Goal: Task Accomplishment & Management: Complete application form

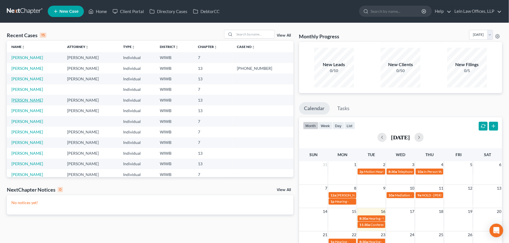
click at [21, 101] on link "[PERSON_NAME]" at bounding box center [27, 100] width 32 height 5
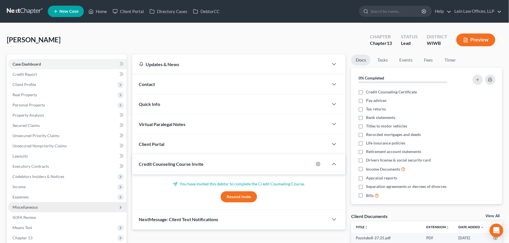
click at [32, 209] on span "Miscellaneous" at bounding box center [25, 207] width 25 height 5
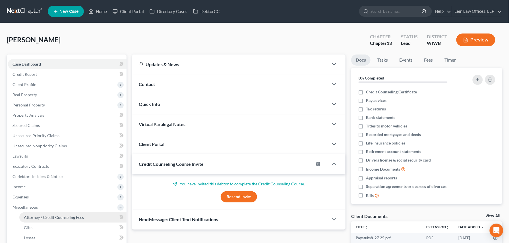
click at [56, 216] on span "Attorney / Credit Counseling Fees" at bounding box center [54, 217] width 60 height 5
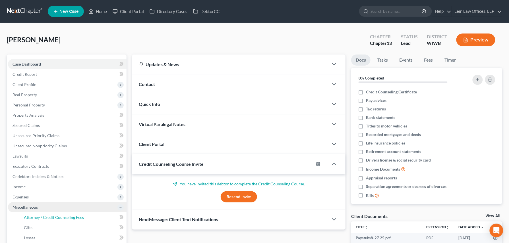
select select "1"
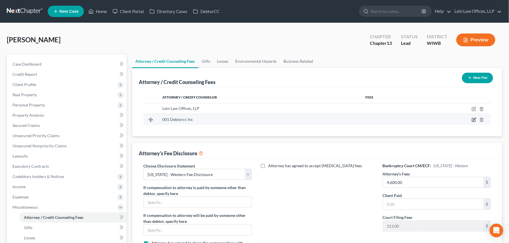
click at [475, 121] on icon "button" at bounding box center [474, 120] width 5 height 5
select select "33"
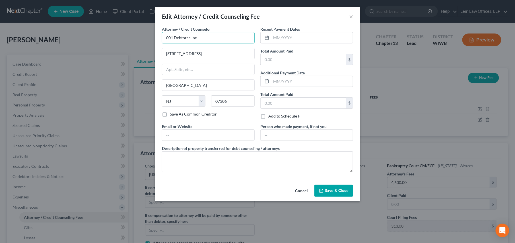
drag, startPoint x: 199, startPoint y: 37, endPoint x: 150, endPoint y: 36, distance: 48.1
click at [152, 36] on div "Edit Attorney / Credit Counseling Fee × Attorney / Credit Counselor * 001 Debto…" at bounding box center [257, 121] width 515 height 243
type input "a"
type input "001 Debtorcc Inc"
type input "[DATE]"
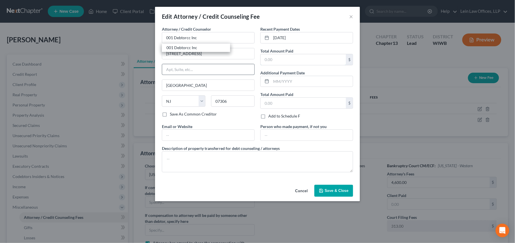
type input "14.95"
type input "[EMAIL_ADDRESS][DOMAIN_NAME]"
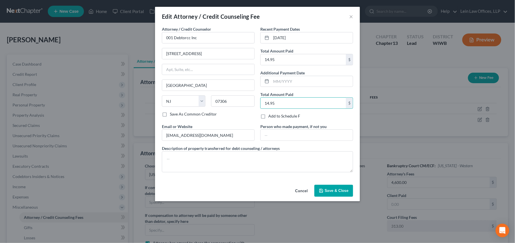
click at [302, 194] on button "Cancel" at bounding box center [301, 191] width 22 height 11
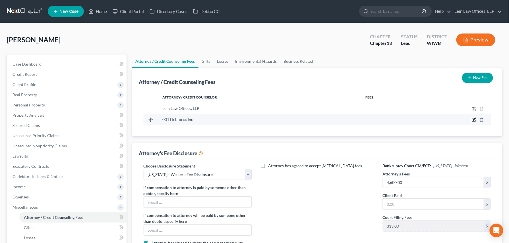
click at [474, 120] on icon "button" at bounding box center [474, 120] width 5 height 5
select select "33"
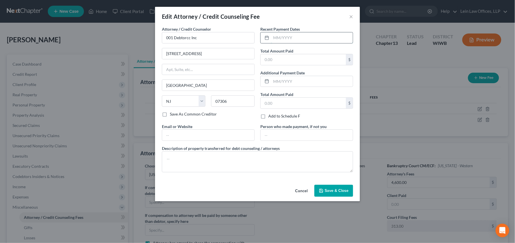
click at [297, 36] on input "text" at bounding box center [312, 37] width 82 height 11
type input "[DATE]"
click at [275, 58] on input "text" at bounding box center [303, 59] width 85 height 11
type input "25.00/"
click at [285, 102] on input "text" at bounding box center [303, 103] width 85 height 11
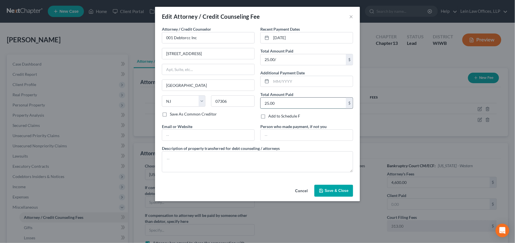
type input "25.00"
click at [174, 156] on textarea at bounding box center [257, 162] width 191 height 21
type textarea "Counseling"
click at [341, 195] on button "Save & Close" at bounding box center [333, 191] width 39 height 12
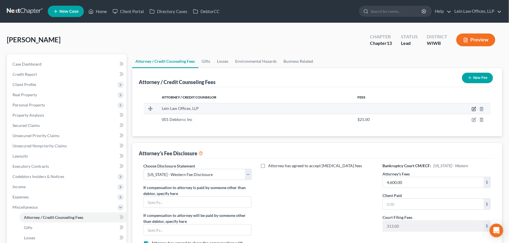
click at [473, 109] on icon "button" at bounding box center [474, 109] width 5 height 5
select select "52"
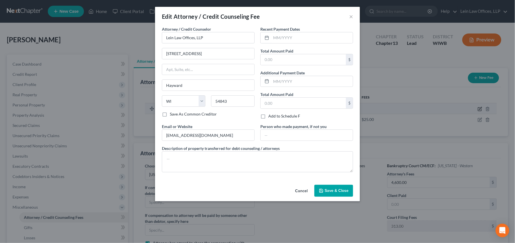
click at [473, 109] on div "Edit Attorney / Credit Counseling Fee × Attorney / Credit Counselor * Lein Law …" at bounding box center [257, 121] width 515 height 243
click at [335, 193] on span "Save & Close" at bounding box center [337, 191] width 24 height 5
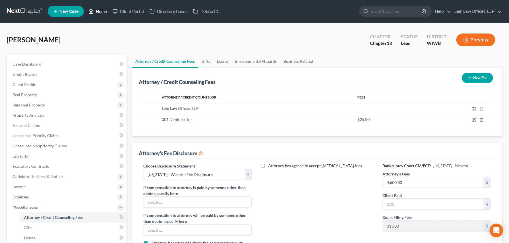
click at [99, 11] on link "Home" at bounding box center [98, 11] width 24 height 10
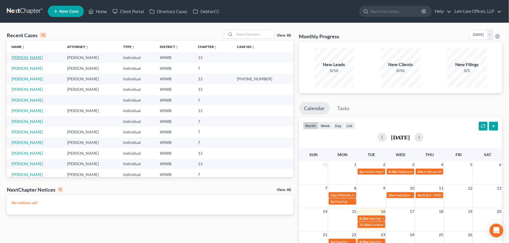
click at [17, 57] on link "[PERSON_NAME]" at bounding box center [27, 57] width 32 height 5
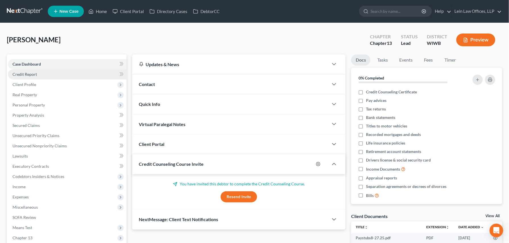
click at [35, 74] on span "Credit Report" at bounding box center [25, 74] width 24 height 5
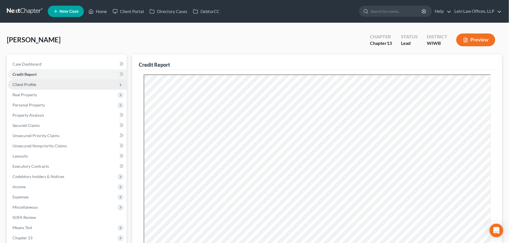
click at [42, 86] on span "Client Profile" at bounding box center [67, 85] width 119 height 10
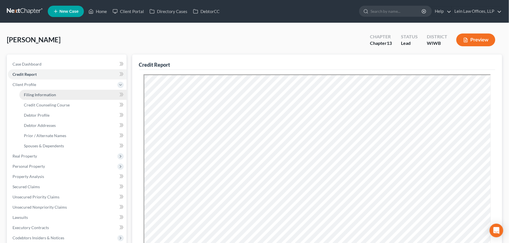
click at [39, 96] on span "Filing Information" at bounding box center [40, 94] width 32 height 5
select select "1"
select select "0"
select select "3"
select select "91"
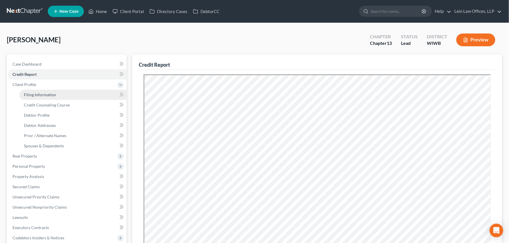
select select "0"
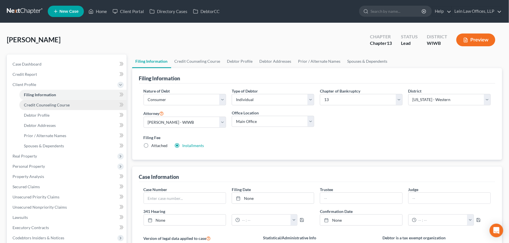
click at [43, 106] on span "Credit Counseling Course" at bounding box center [47, 105] width 46 height 5
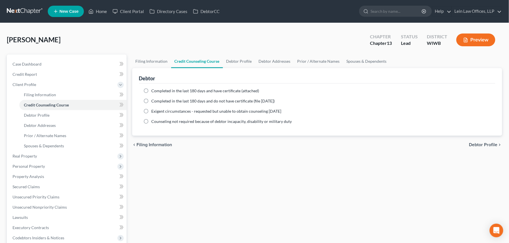
click at [152, 91] on label "Completed in the last 180 days and have certificate (attached)" at bounding box center [206, 91] width 108 height 6
click at [154, 91] on input "Completed in the last 180 days and have certificate (attached)" at bounding box center [156, 90] width 4 height 4
radio input "true"
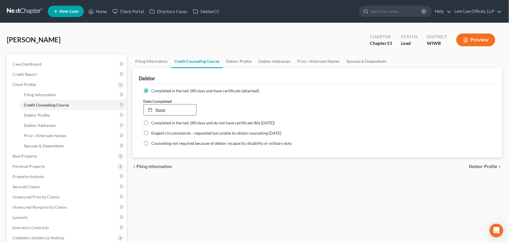
click at [164, 112] on link "None" at bounding box center [170, 110] width 53 height 11
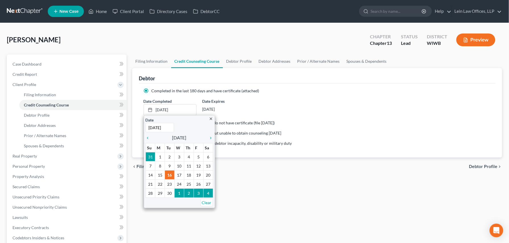
type input "[DATE]"
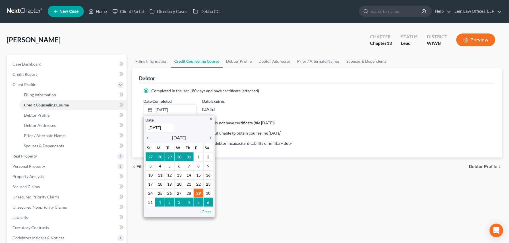
click at [240, 183] on div "Filing Information Credit Counseling Course Debtor Profile Debtor Addresses Pri…" at bounding box center [317, 204] width 376 height 298
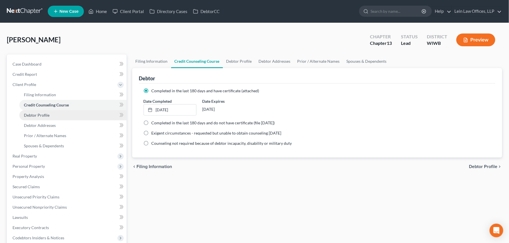
click at [39, 115] on span "Debtor Profile" at bounding box center [37, 115] width 26 height 5
select select "0"
select select "1"
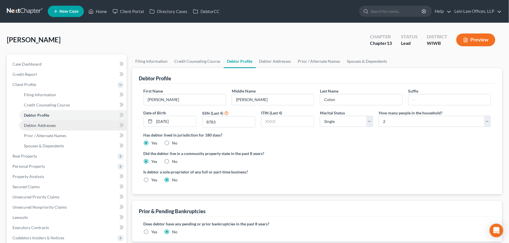
click at [38, 127] on span "Debtor Addresses" at bounding box center [40, 125] width 32 height 5
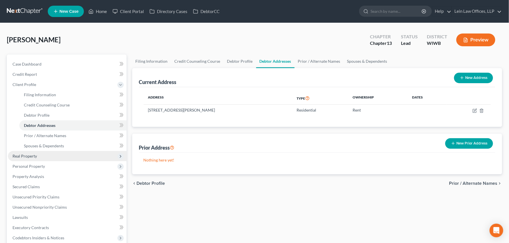
click at [35, 156] on span "Real Property" at bounding box center [25, 156] width 24 height 5
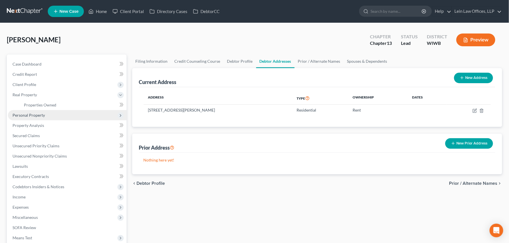
click at [39, 117] on span "Personal Property" at bounding box center [67, 115] width 119 height 10
click at [39, 115] on span "Vehicles Owned" at bounding box center [38, 115] width 28 height 5
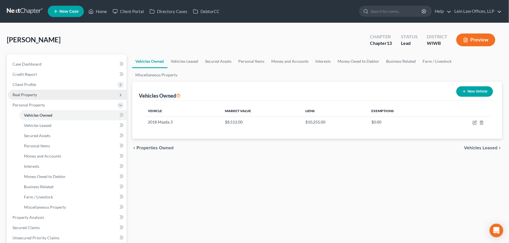
click at [30, 95] on span "Real Property" at bounding box center [25, 94] width 24 height 5
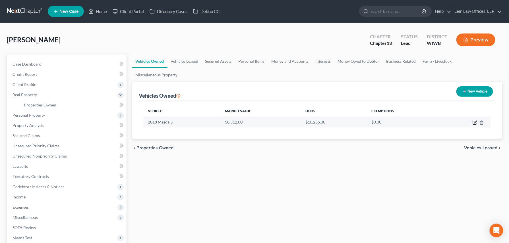
click at [476, 121] on icon "button" at bounding box center [475, 123] width 5 height 5
select select "0"
select select "8"
select select "2"
select select "0"
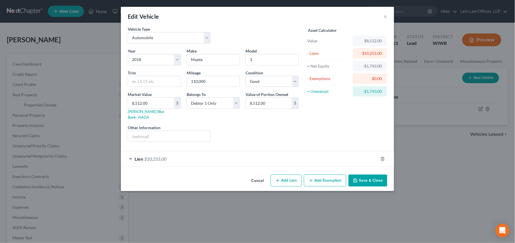
click at [317, 177] on button "Add Exemption" at bounding box center [325, 181] width 42 height 12
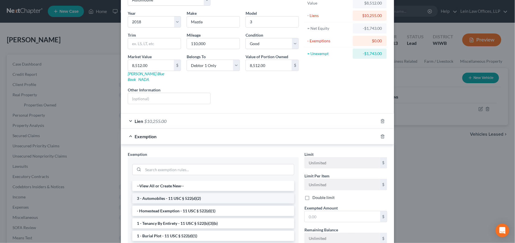
click at [152, 197] on li "3 - Automobiles - 11 USC § 522(d)(2)" at bounding box center [213, 199] width 162 height 10
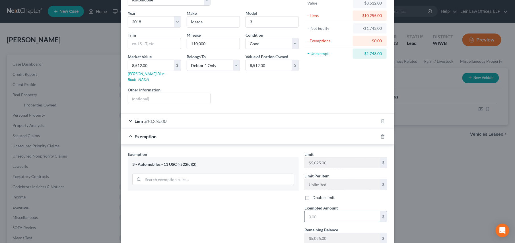
click at [327, 213] on input "text" at bounding box center [342, 217] width 75 height 11
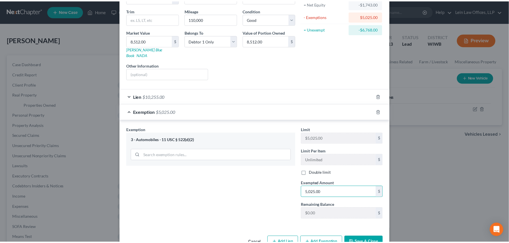
scroll to position [76, 0]
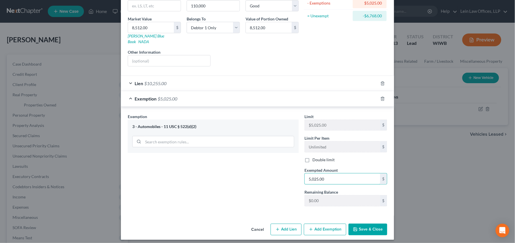
type input "5,025.00"
click at [360, 226] on button "Save & Close" at bounding box center [367, 230] width 39 height 12
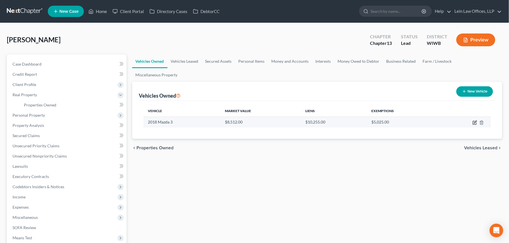
click at [474, 121] on icon "button" at bounding box center [475, 123] width 5 height 5
select select "0"
select select "8"
select select "2"
select select "0"
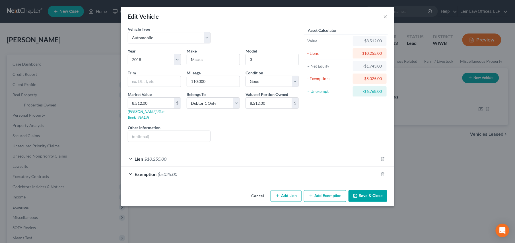
click at [262, 192] on button "Cancel" at bounding box center [258, 196] width 22 height 11
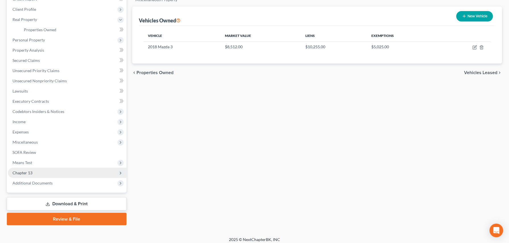
scroll to position [79, 0]
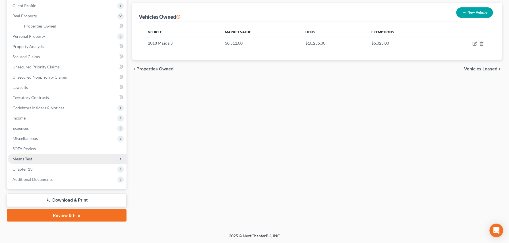
click at [29, 158] on span "Means Test" at bounding box center [23, 159] width 20 height 5
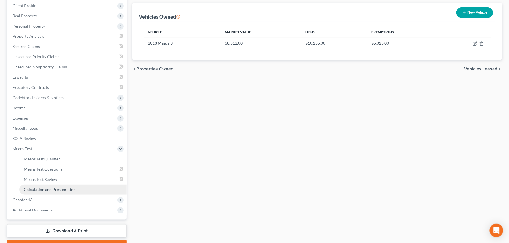
click at [44, 190] on span "Calculation and Presumption" at bounding box center [50, 189] width 52 height 5
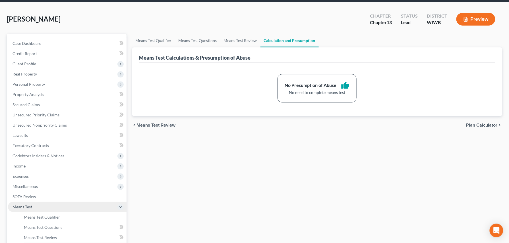
scroll to position [38, 0]
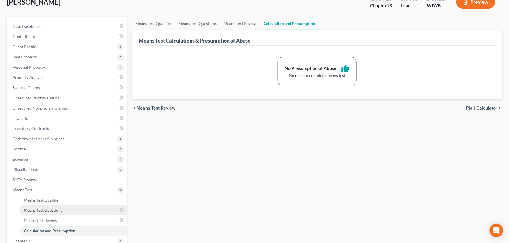
click at [38, 210] on span "Means Test Questions" at bounding box center [43, 210] width 38 height 5
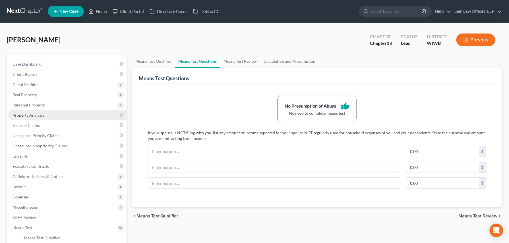
click at [26, 113] on span "Property Analysis" at bounding box center [29, 115] width 32 height 5
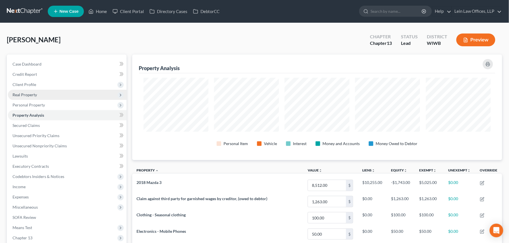
click at [23, 94] on span "Real Property" at bounding box center [25, 94] width 24 height 5
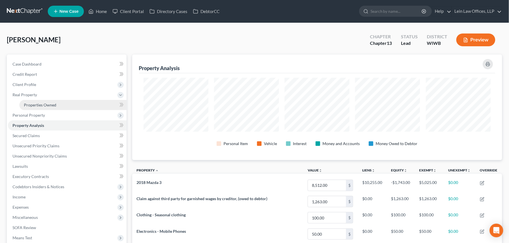
click at [39, 104] on span "Properties Owned" at bounding box center [40, 105] width 32 height 5
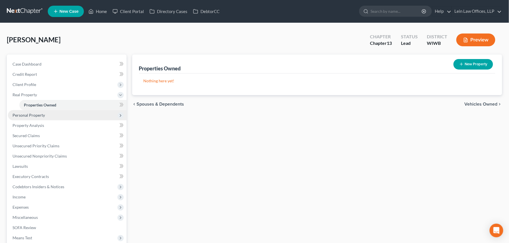
click at [32, 115] on span "Personal Property" at bounding box center [29, 115] width 32 height 5
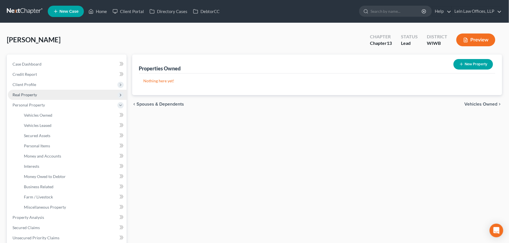
click at [29, 95] on span "Real Property" at bounding box center [25, 94] width 24 height 5
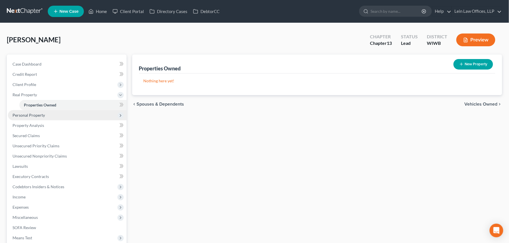
click at [27, 115] on span "Personal Property" at bounding box center [29, 115] width 32 height 5
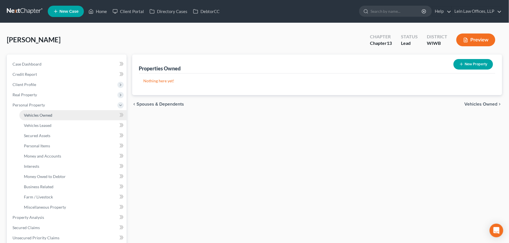
click at [34, 114] on span "Vehicles Owned" at bounding box center [38, 115] width 28 height 5
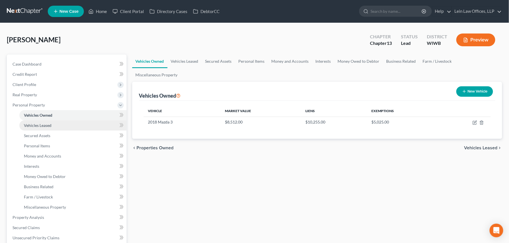
click at [32, 126] on span "Vehicles Leased" at bounding box center [38, 125] width 28 height 5
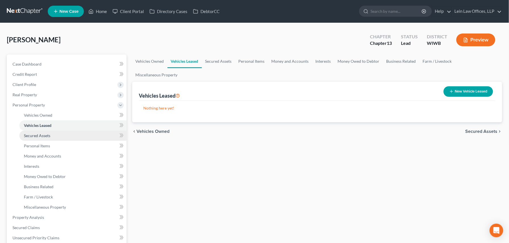
click at [34, 136] on span "Secured Assets" at bounding box center [37, 135] width 26 height 5
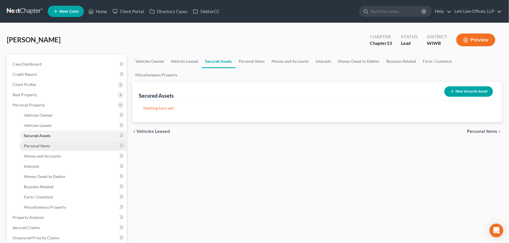
click at [34, 146] on span "Personal Items" at bounding box center [37, 146] width 26 height 5
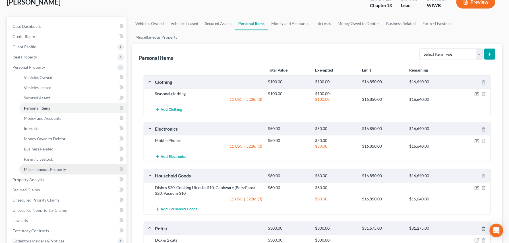
scroll to position [76, 0]
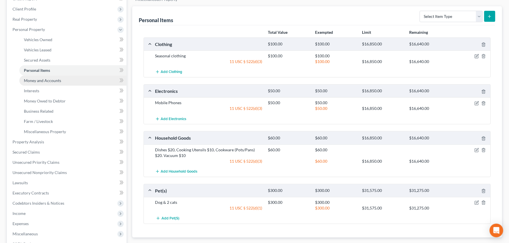
click at [38, 81] on span "Money and Accounts" at bounding box center [42, 80] width 37 height 5
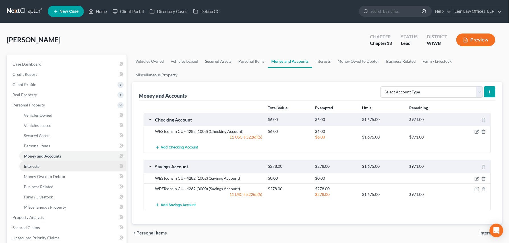
click at [37, 167] on span "Interests" at bounding box center [31, 166] width 15 height 5
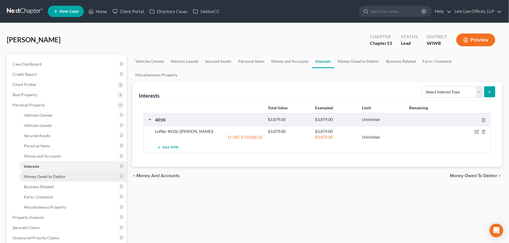
click at [39, 177] on span "Money Owed to Debtor" at bounding box center [45, 176] width 42 height 5
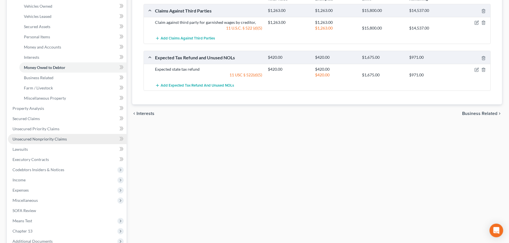
scroll to position [114, 0]
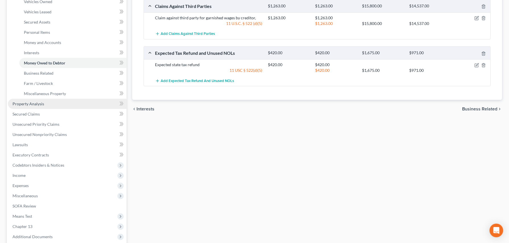
click at [38, 105] on span "Property Analysis" at bounding box center [29, 104] width 32 height 5
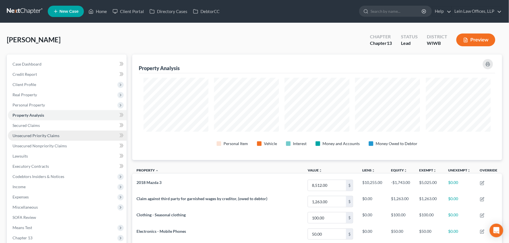
click at [34, 136] on span "Unsecured Priority Claims" at bounding box center [36, 135] width 47 height 5
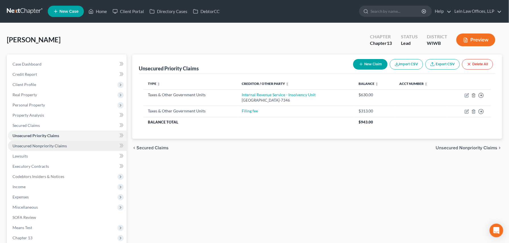
click at [35, 146] on span "Unsecured Nonpriority Claims" at bounding box center [40, 146] width 54 height 5
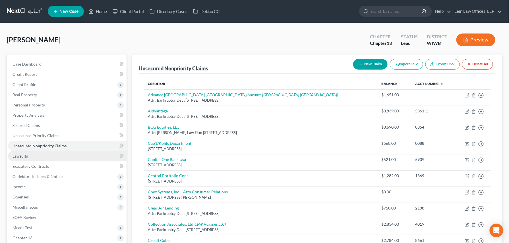
click at [22, 157] on span "Lawsuits" at bounding box center [20, 156] width 15 height 5
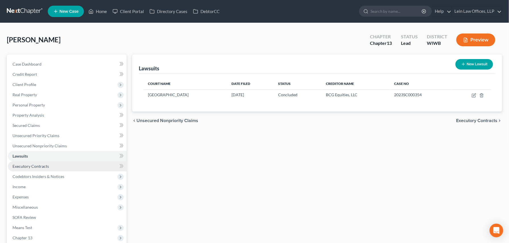
click at [31, 165] on span "Executory Contracts" at bounding box center [31, 166] width 36 height 5
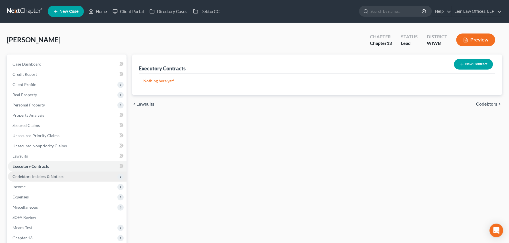
click at [31, 174] on span "Codebtors Insiders & Notices" at bounding box center [39, 176] width 52 height 5
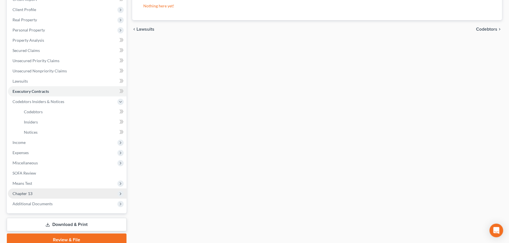
scroll to position [76, 0]
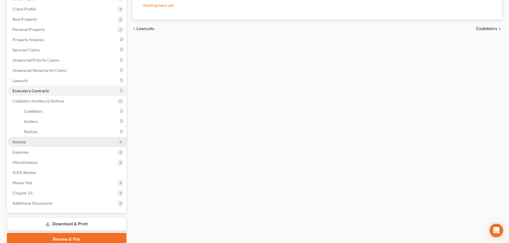
click at [23, 143] on span "Income" at bounding box center [19, 142] width 13 height 5
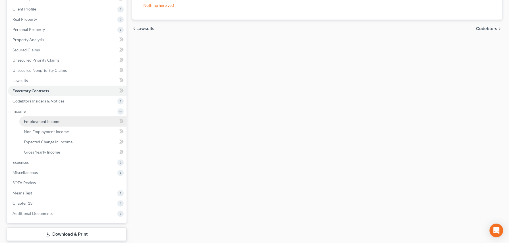
click at [50, 122] on span "Employment Income" at bounding box center [42, 121] width 36 height 5
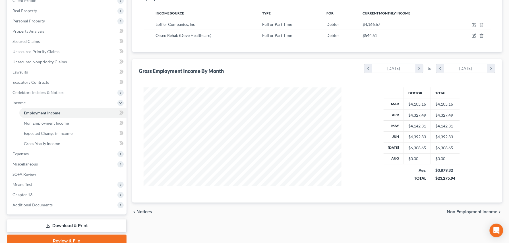
scroll to position [110, 0]
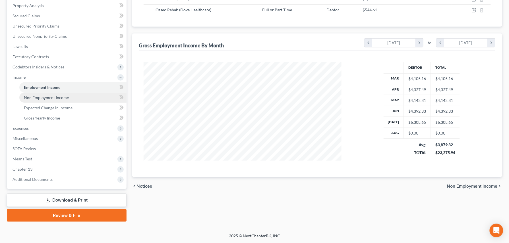
click at [35, 98] on span "Non Employment Income" at bounding box center [46, 97] width 45 height 5
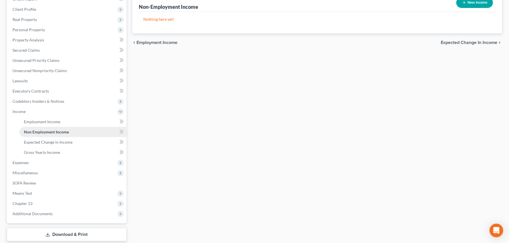
scroll to position [76, 0]
click at [25, 162] on span "Expenses" at bounding box center [21, 162] width 16 height 5
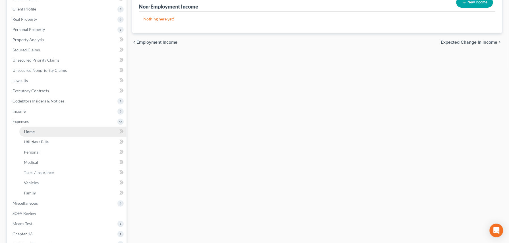
click at [29, 130] on span "Home" at bounding box center [29, 131] width 11 height 5
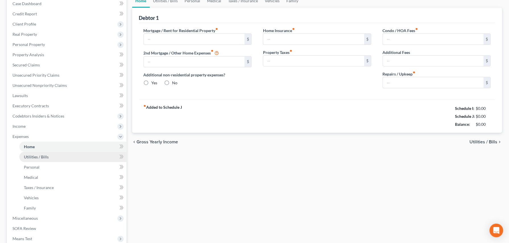
type input "850.00"
type input "0.00"
radio input "true"
type input "0.00"
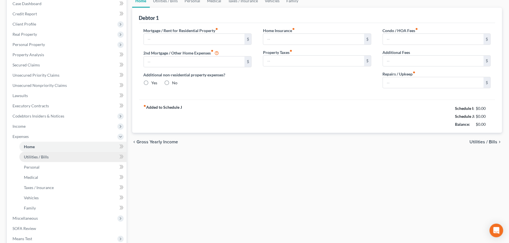
type input "0.00"
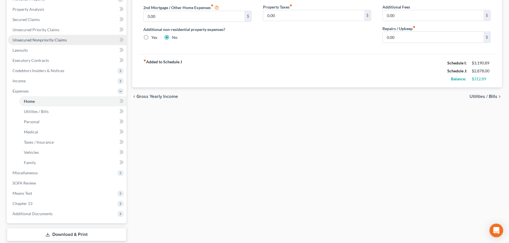
scroll to position [114, 0]
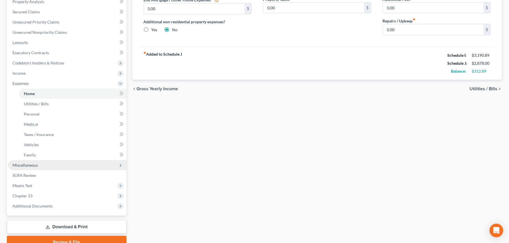
click at [28, 166] on span "Miscellaneous" at bounding box center [25, 165] width 25 height 5
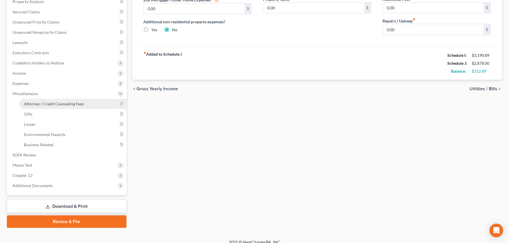
click at [31, 105] on span "Attorney / Credit Counseling Fees" at bounding box center [54, 104] width 60 height 5
select select "1"
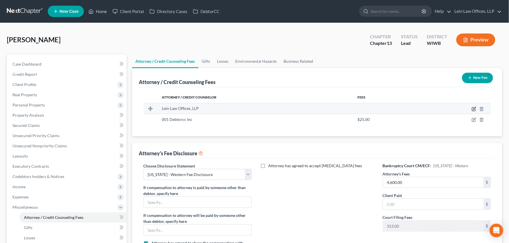
click at [475, 108] on icon "button" at bounding box center [474, 109] width 5 height 5
select select "52"
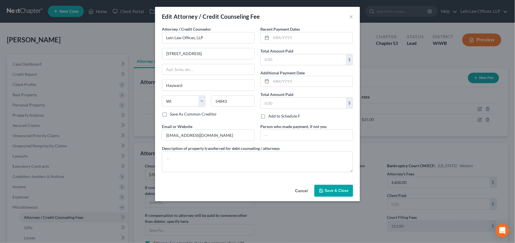
click at [322, 192] on icon "button" at bounding box center [321, 191] width 5 height 5
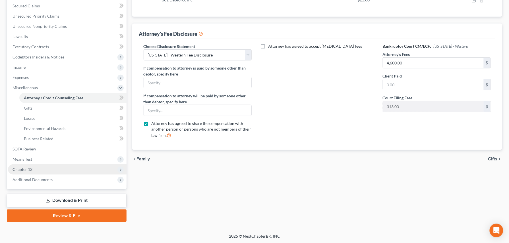
scroll to position [120, 0]
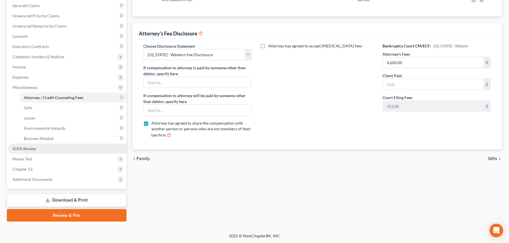
click at [26, 149] on span "SOFA Review" at bounding box center [25, 148] width 24 height 5
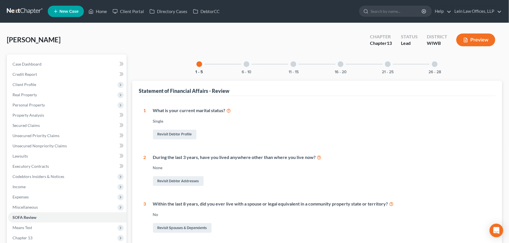
click at [341, 63] on div at bounding box center [341, 64] width 6 height 6
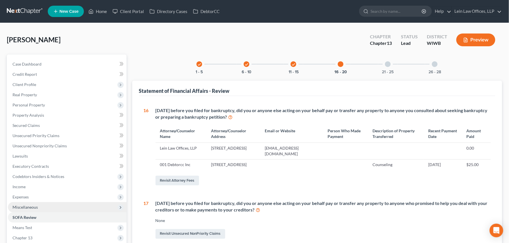
click at [27, 205] on span "Miscellaneous" at bounding box center [25, 207] width 25 height 5
click at [54, 219] on span "Attorney / Credit Counseling Fees" at bounding box center [54, 217] width 60 height 5
select select "1"
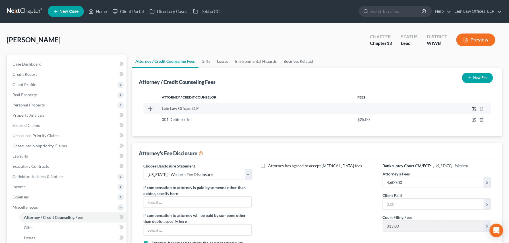
click at [473, 110] on icon "button" at bounding box center [474, 109] width 5 height 5
select select "52"
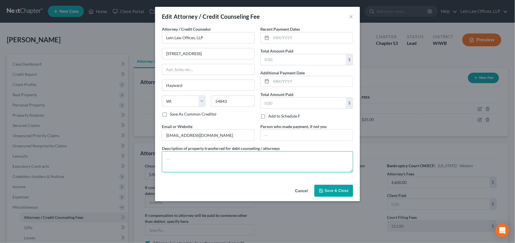
click at [170, 159] on textarea at bounding box center [257, 162] width 191 height 21
type textarea "$4600.00 Paid through The Chapter 13 Plan"
click at [329, 191] on span "Save & Close" at bounding box center [337, 191] width 24 height 5
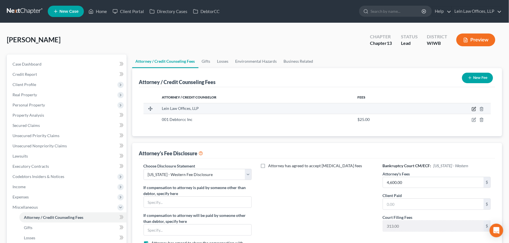
click at [475, 110] on icon "button" at bounding box center [474, 109] width 5 height 5
select select "52"
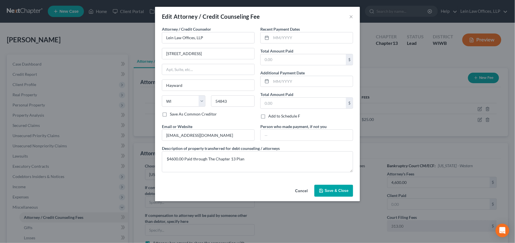
drag, startPoint x: 335, startPoint y: 189, endPoint x: 290, endPoint y: 190, distance: 44.4
click at [335, 188] on button "Save & Close" at bounding box center [333, 191] width 39 height 12
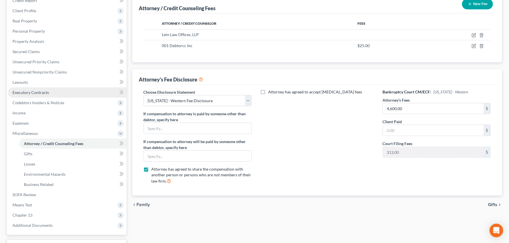
scroll to position [76, 0]
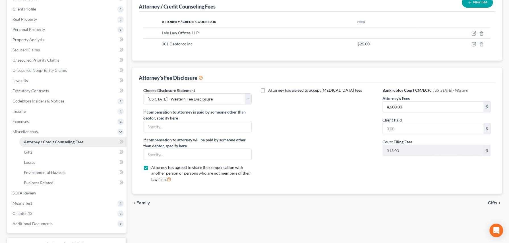
click at [47, 143] on span "Attorney / Credit Counseling Fees" at bounding box center [53, 142] width 59 height 5
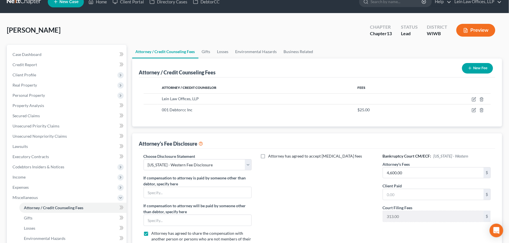
scroll to position [38, 0]
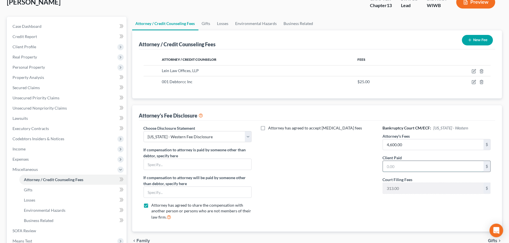
click at [397, 166] on input "text" at bounding box center [433, 166] width 101 height 11
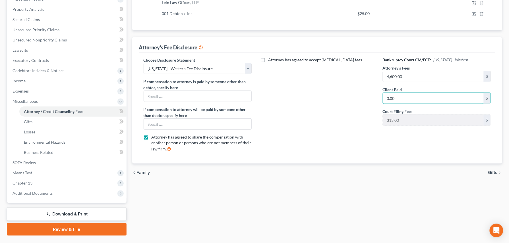
scroll to position [120, 0]
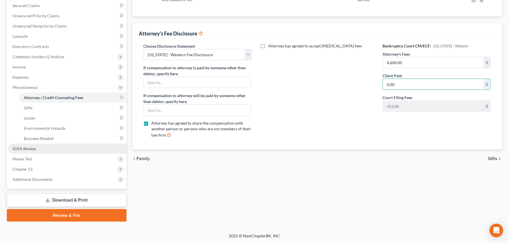
type input "0.00"
click at [30, 148] on span "SOFA Review" at bounding box center [25, 148] width 24 height 5
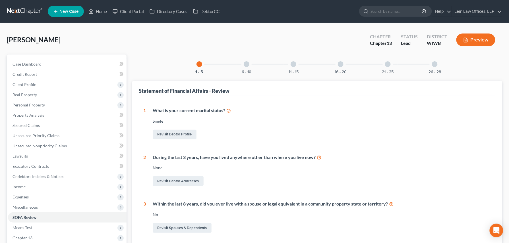
click at [340, 65] on div at bounding box center [341, 64] width 6 height 6
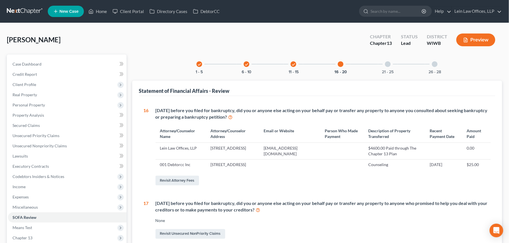
scroll to position [38, 0]
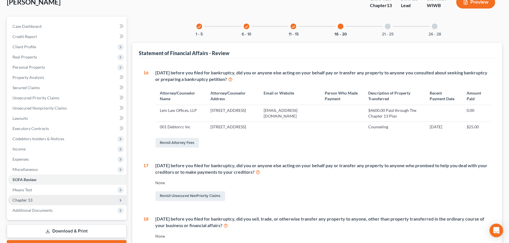
click at [32, 201] on span "Chapter 13" at bounding box center [67, 200] width 119 height 10
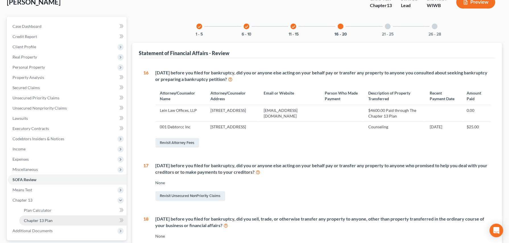
click at [43, 221] on span "Chapter 13 Plan" at bounding box center [38, 220] width 29 height 5
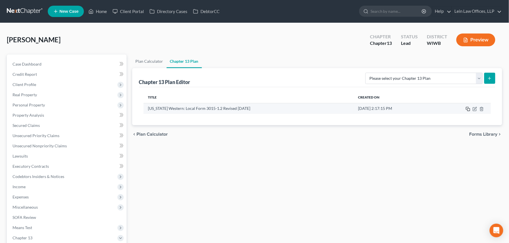
click at [468, 109] on rect "button" at bounding box center [469, 110] width 3 height 3
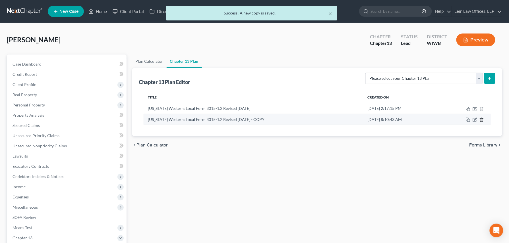
click at [482, 121] on line "button" at bounding box center [482, 120] width 0 height 1
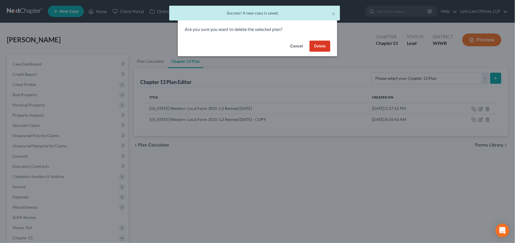
click at [317, 48] on button "Delete" at bounding box center [319, 46] width 21 height 11
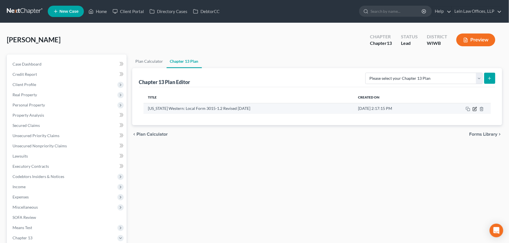
click at [474, 110] on icon "button" at bounding box center [475, 109] width 5 height 5
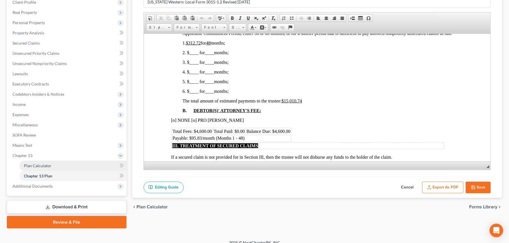
scroll to position [89, 0]
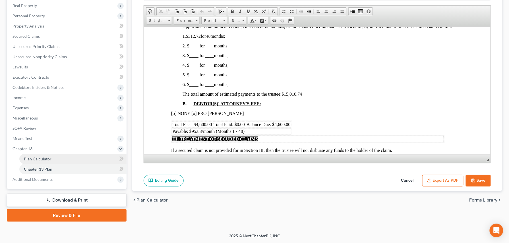
click at [33, 159] on span "Plan Calculator" at bounding box center [38, 159] width 28 height 5
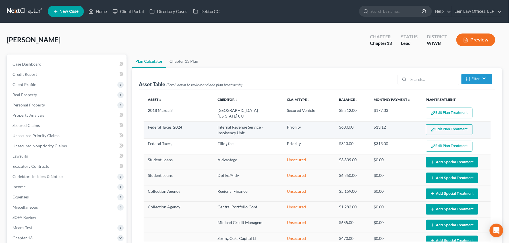
select select "47"
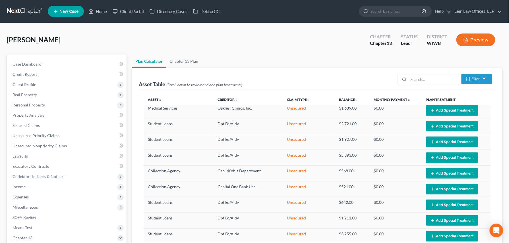
select select "47"
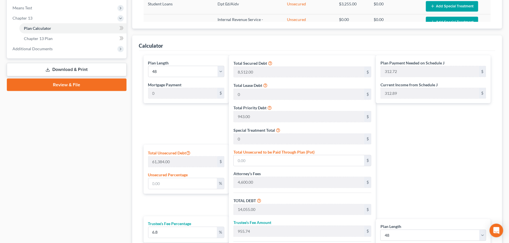
scroll to position [120, 0]
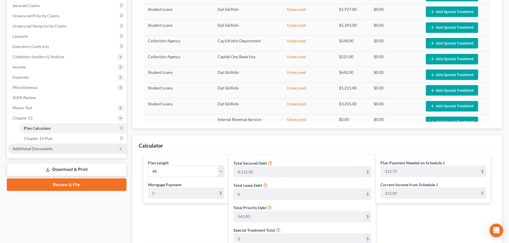
click at [39, 150] on span "Additional Documents" at bounding box center [33, 148] width 40 height 5
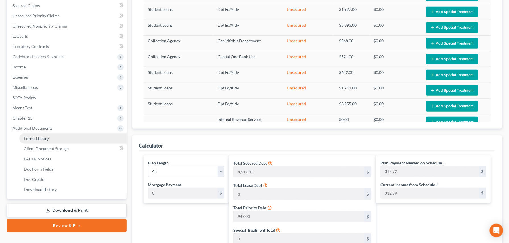
click at [38, 139] on span "Forms Library" at bounding box center [36, 138] width 25 height 5
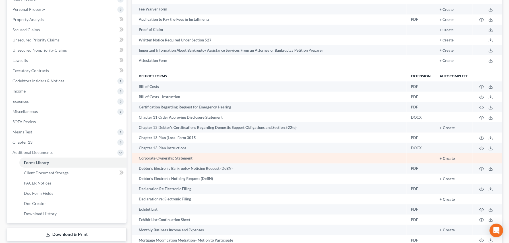
scroll to position [114, 0]
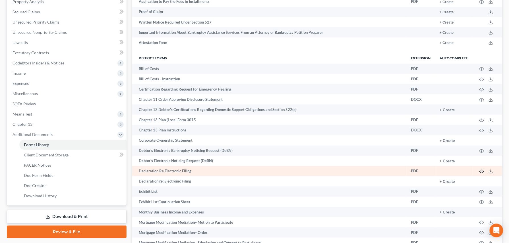
click at [482, 171] on circle "button" at bounding box center [481, 171] width 1 height 1
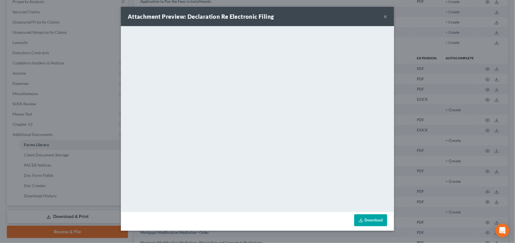
click at [370, 222] on link "Download" at bounding box center [370, 221] width 33 height 12
click at [384, 16] on button "×" at bounding box center [385, 16] width 4 height 7
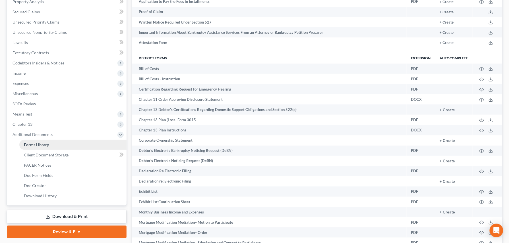
click at [36, 144] on span "Forms Library" at bounding box center [36, 145] width 25 height 5
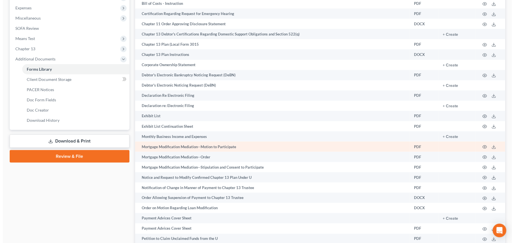
scroll to position [228, 0]
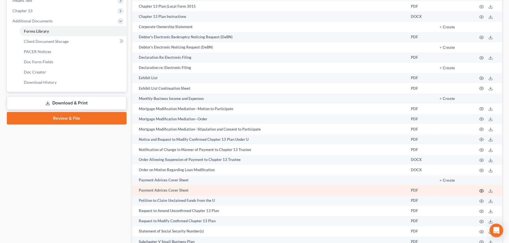
click at [484, 190] on icon "button" at bounding box center [482, 191] width 4 height 3
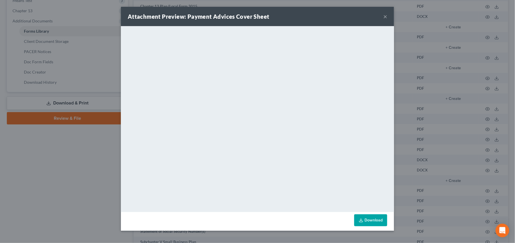
drag, startPoint x: 366, startPoint y: 218, endPoint x: 356, endPoint y: 211, distance: 12.6
click at [366, 218] on link "Download" at bounding box center [370, 221] width 33 height 12
click at [387, 16] on div "Attachment Preview: Payment Advices Cover Sheet ×" at bounding box center [257, 16] width 273 height 19
click at [384, 15] on button "×" at bounding box center [385, 16] width 4 height 7
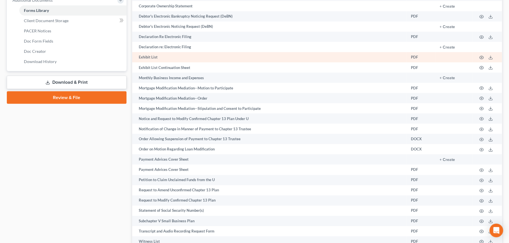
scroll to position [265, 0]
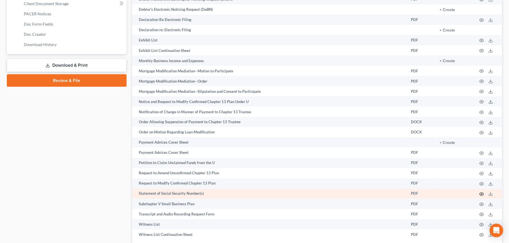
click at [483, 193] on icon "button" at bounding box center [482, 194] width 5 height 5
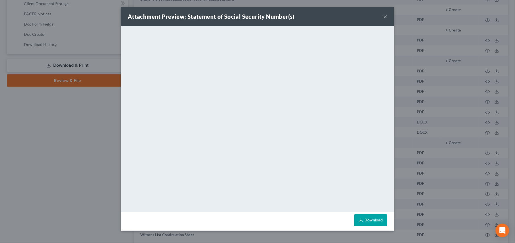
drag, startPoint x: 372, startPoint y: 220, endPoint x: 370, endPoint y: 215, distance: 5.0
click at [372, 220] on link "Download" at bounding box center [370, 221] width 33 height 12
click at [382, 15] on div "Attachment Preview: Statement of Social Security Number(s) ×" at bounding box center [257, 16] width 273 height 19
click at [385, 16] on button "×" at bounding box center [385, 16] width 4 height 7
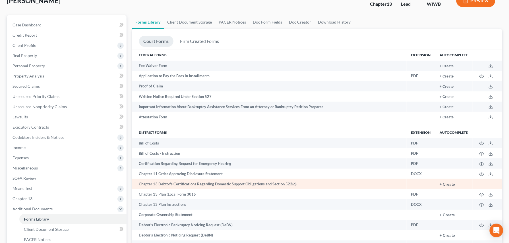
scroll to position [0, 0]
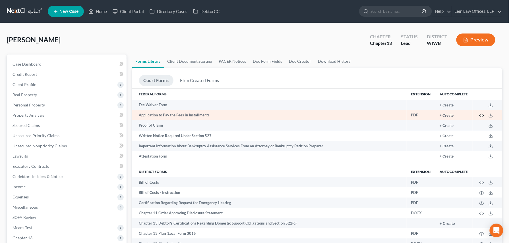
click at [482, 115] on circle "button" at bounding box center [481, 115] width 1 height 1
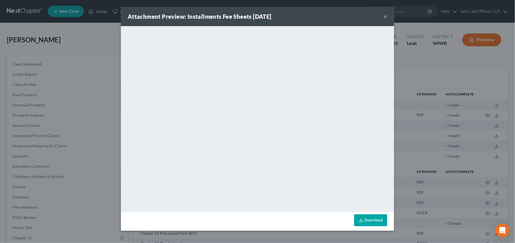
click at [371, 220] on link "Download" at bounding box center [370, 221] width 33 height 12
click at [388, 17] on div "Attachment Preview: Installments Fee Sheets [DATE] ×" at bounding box center [257, 16] width 273 height 19
click at [386, 15] on button "×" at bounding box center [385, 16] width 4 height 7
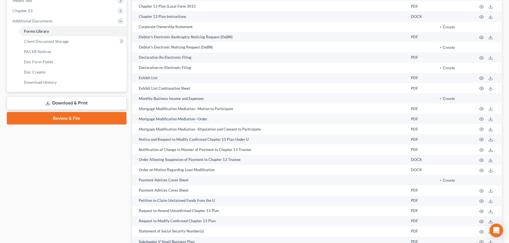
click at [62, 104] on link "Download & Print" at bounding box center [67, 103] width 120 height 13
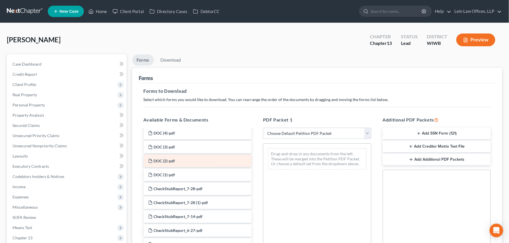
scroll to position [152, 0]
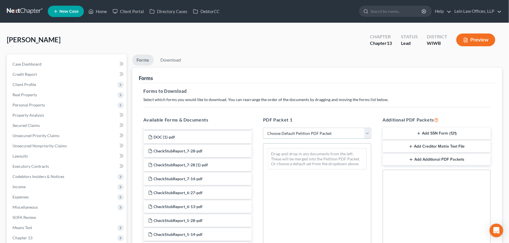
click at [368, 134] on select "Choose Default Petition PDF Packet Complete Bankruptcy Petition (all forms and …" at bounding box center [317, 133] width 108 height 11
select select "0"
click at [263, 128] on select "Choose Default Petition PDF Packet Complete Bankruptcy Petition (all forms and …" at bounding box center [317, 133] width 108 height 11
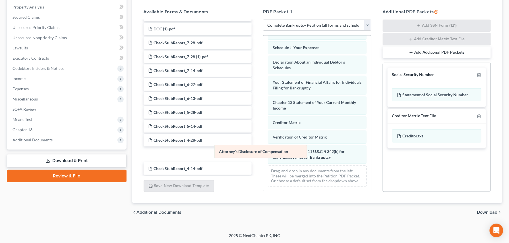
scroll to position [160, 0]
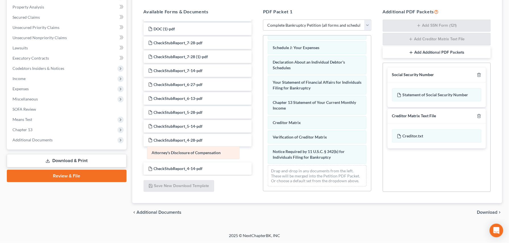
drag, startPoint x: 292, startPoint y: 151, endPoint x: 171, endPoint y: 152, distance: 121.2
click at [263, 152] on div "Attorney's Disclosure of Compensation Voluntary Petition for Individuals Filing…" at bounding box center [317, 37] width 108 height 308
click at [480, 117] on line "button" at bounding box center [480, 116] width 0 height 1
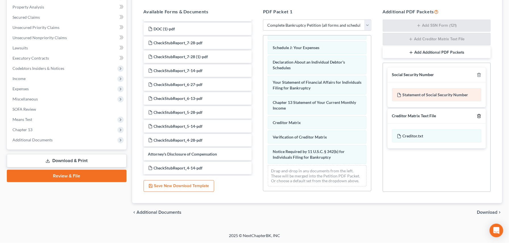
scroll to position [108, 0]
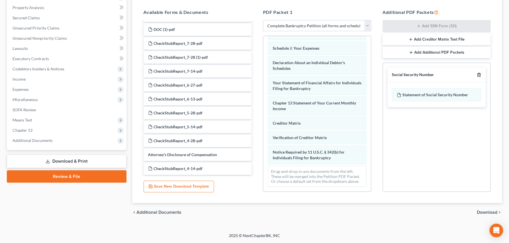
click at [480, 76] on icon "button" at bounding box center [479, 75] width 5 height 5
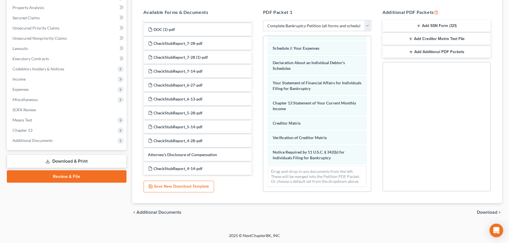
click at [485, 212] on span "Download" at bounding box center [487, 212] width 20 height 5
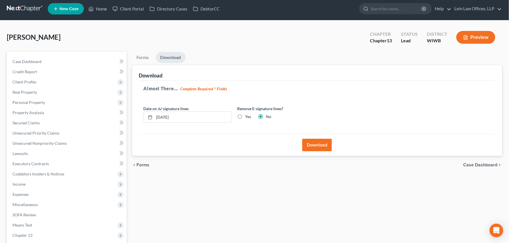
scroll to position [0, 0]
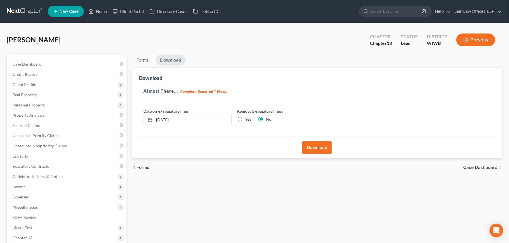
click at [311, 148] on button "Download" at bounding box center [317, 148] width 30 height 13
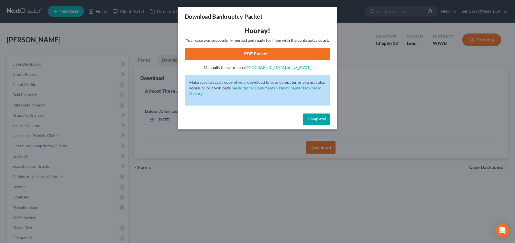
click at [253, 53] on link "PDF Packet 1" at bounding box center [258, 54] width 146 height 13
click at [317, 119] on span "Complete!" at bounding box center [316, 119] width 18 height 5
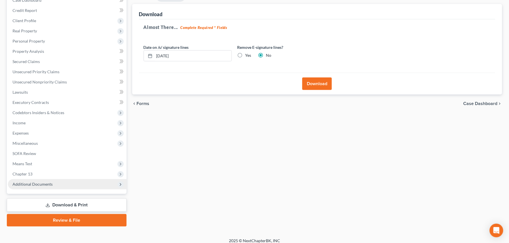
scroll to position [69, 0]
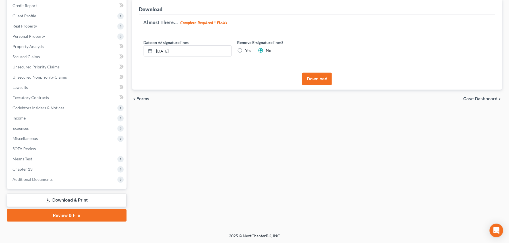
click at [78, 201] on link "Download & Print" at bounding box center [67, 200] width 120 height 13
click at [48, 179] on span "Additional Documents" at bounding box center [33, 179] width 40 height 5
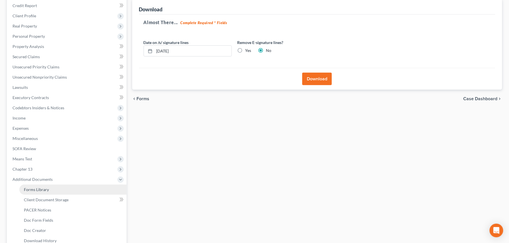
click at [53, 188] on link "Forms Library" at bounding box center [72, 190] width 107 height 10
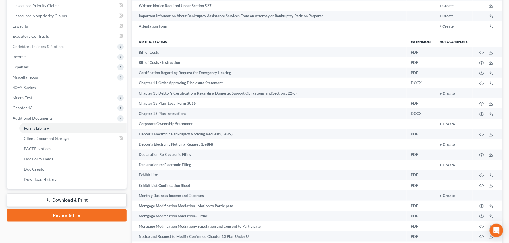
click at [92, 205] on link "Download & Print" at bounding box center [67, 200] width 120 height 13
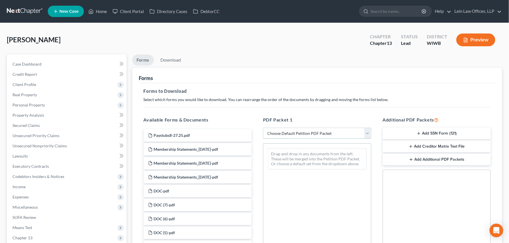
click at [367, 135] on select "Choose Default Petition PDF Packet Complete Bankruptcy Petition (all forms and …" at bounding box center [317, 133] width 108 height 11
select select "0"
click at [263, 128] on select "Choose Default Petition PDF Packet Complete Bankruptcy Petition (all forms and …" at bounding box center [317, 133] width 108 height 11
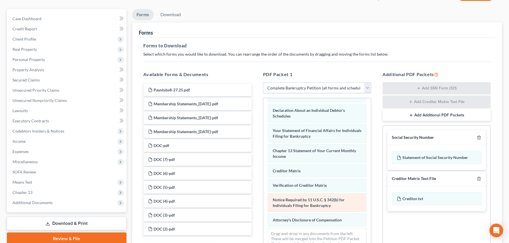
scroll to position [109, 0]
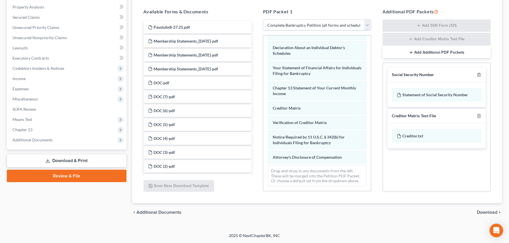
click at [368, 24] on select "Choose Default Petition PDF Packet Complete Bankruptcy Petition (all forms and …" at bounding box center [317, 25] width 108 height 11
select select
click at [263, 20] on select "Choose Default Petition PDF Packet Complete Bankruptcy Petition (all forms and …" at bounding box center [317, 25] width 108 height 11
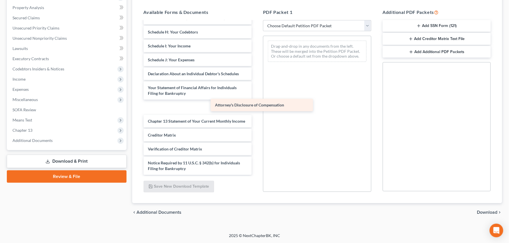
scroll to position [679, 0]
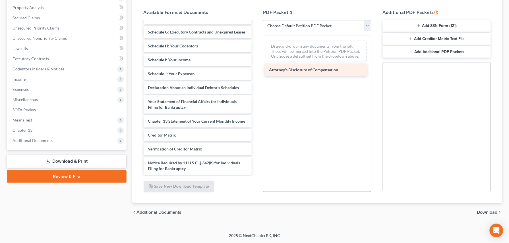
drag, startPoint x: 188, startPoint y: 166, endPoint x: 309, endPoint y: 68, distance: 156.3
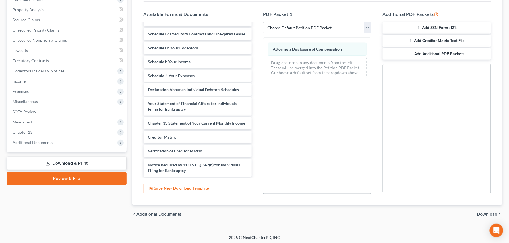
scroll to position [108, 0]
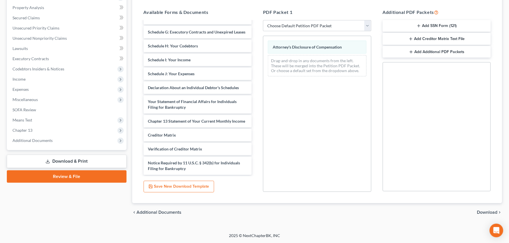
click at [480, 212] on span "Download" at bounding box center [487, 212] width 20 height 5
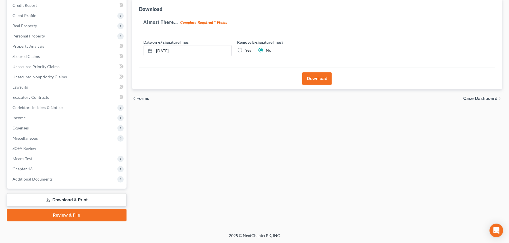
scroll to position [69, 0]
click at [307, 71] on div "Download" at bounding box center [317, 79] width 357 height 22
click at [307, 77] on button "Download" at bounding box center [317, 79] width 30 height 13
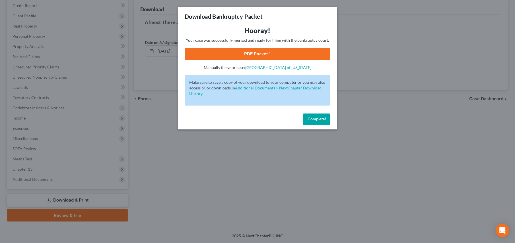
click at [260, 55] on link "PDF Packet 1" at bounding box center [258, 54] width 146 height 13
drag, startPoint x: 315, startPoint y: 120, endPoint x: 294, endPoint y: 132, distance: 24.9
click at [315, 120] on span "Complete!" at bounding box center [316, 119] width 18 height 5
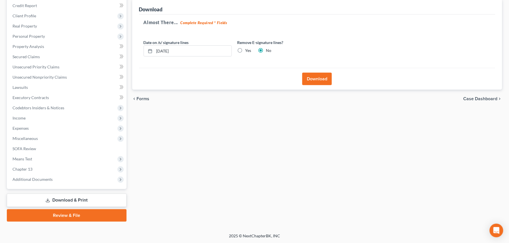
click at [73, 204] on link "Download & Print" at bounding box center [67, 200] width 120 height 13
click at [16, 179] on span "Additional Documents" at bounding box center [33, 179] width 40 height 5
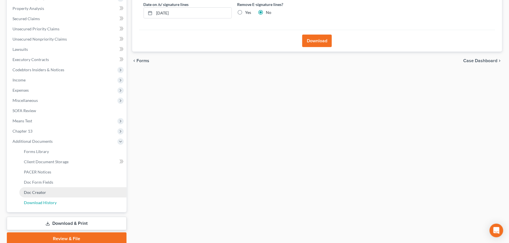
click at [46, 204] on span "Download History" at bounding box center [40, 203] width 33 height 5
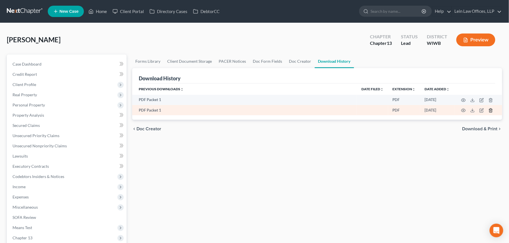
click at [491, 110] on icon "button" at bounding box center [491, 110] width 5 height 5
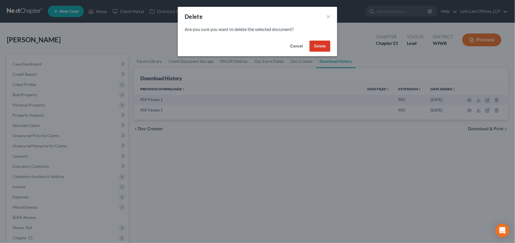
click at [327, 48] on button "Delete" at bounding box center [319, 46] width 21 height 11
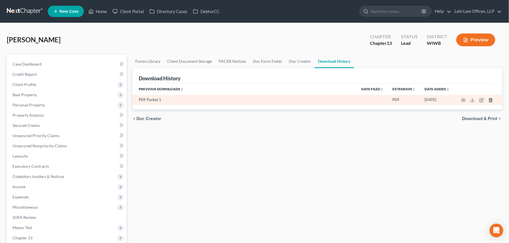
click at [490, 101] on icon "button" at bounding box center [491, 100] width 3 height 4
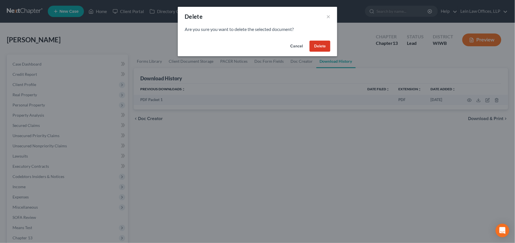
drag, startPoint x: 318, startPoint y: 47, endPoint x: 313, endPoint y: 51, distance: 5.9
click at [318, 47] on button "Delete" at bounding box center [319, 46] width 21 height 11
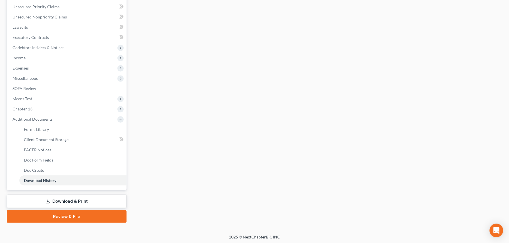
scroll to position [130, 0]
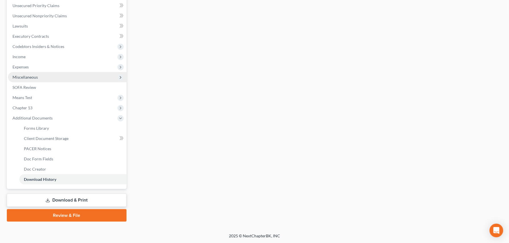
click at [28, 81] on span "Miscellaneous" at bounding box center [67, 77] width 119 height 10
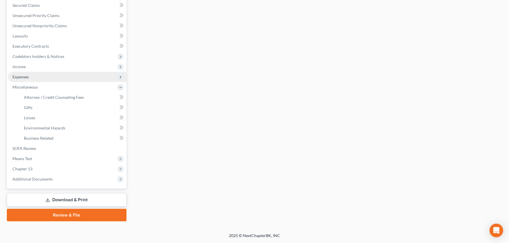
scroll to position [120, 0]
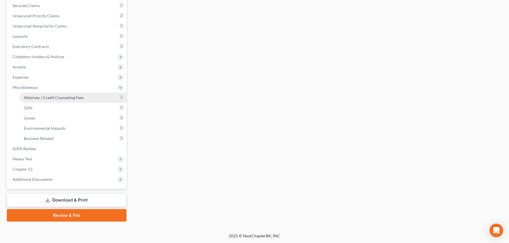
click at [37, 97] on span "Attorney / Credit Counseling Fees" at bounding box center [54, 97] width 60 height 5
select select "1"
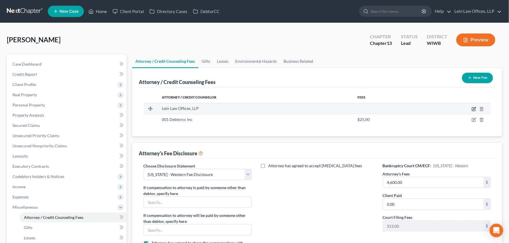
click at [474, 110] on icon "button" at bounding box center [474, 109] width 5 height 5
select select "52"
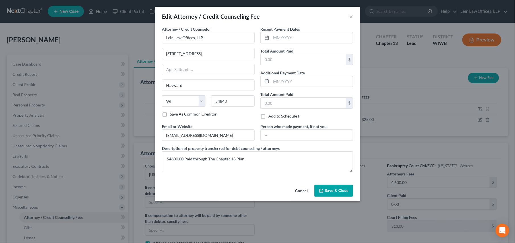
click at [300, 191] on button "Cancel" at bounding box center [301, 191] width 22 height 11
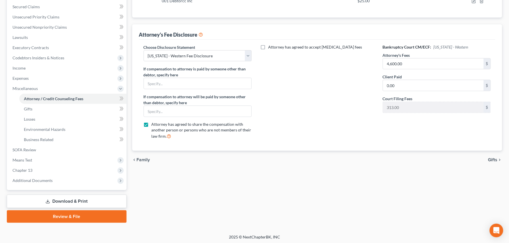
scroll to position [120, 0]
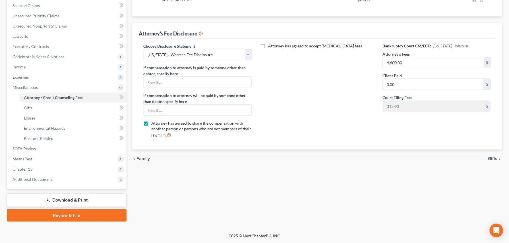
click at [63, 201] on link "Download & Print" at bounding box center [67, 200] width 120 height 13
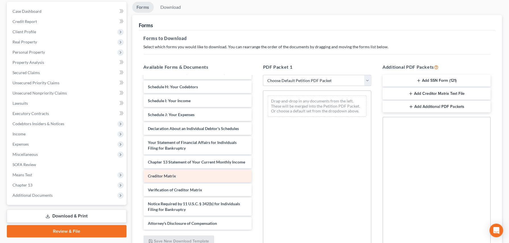
scroll to position [108, 0]
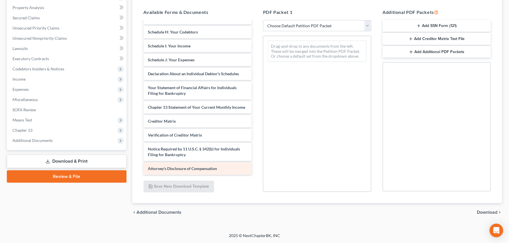
click at [207, 169] on span "Attorney's Disclosure of Compensation" at bounding box center [182, 168] width 69 height 5
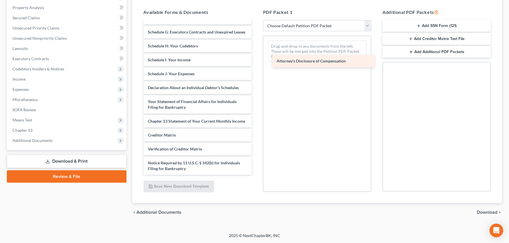
scroll to position [679, 0]
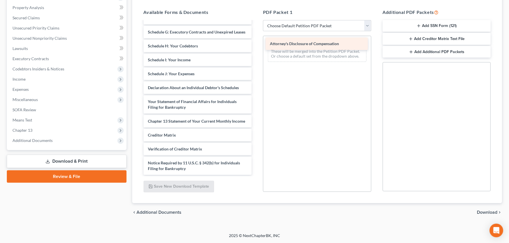
drag, startPoint x: 157, startPoint y: 171, endPoint x: 279, endPoint y: 46, distance: 174.6
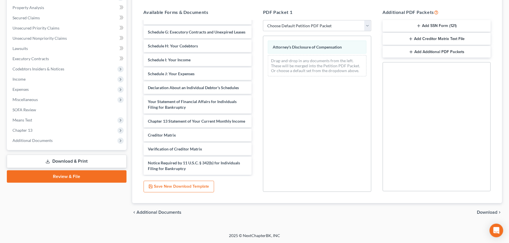
click at [483, 213] on span "Download" at bounding box center [487, 212] width 20 height 5
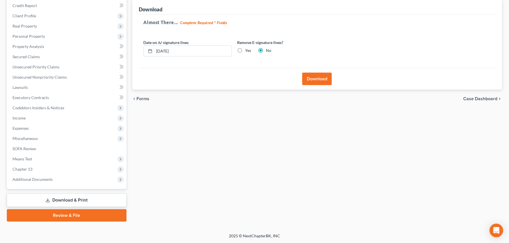
click at [313, 81] on button "Download" at bounding box center [317, 79] width 30 height 13
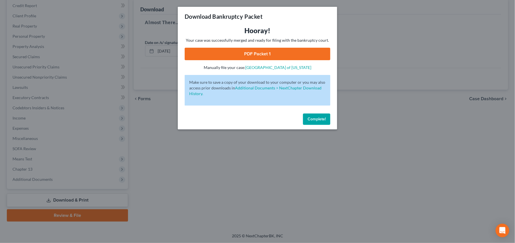
click at [244, 55] on link "PDF Packet 1" at bounding box center [258, 54] width 146 height 13
drag, startPoint x: 311, startPoint y: 121, endPoint x: 281, endPoint y: 136, distance: 33.7
click at [311, 121] on span "Complete!" at bounding box center [316, 119] width 18 height 5
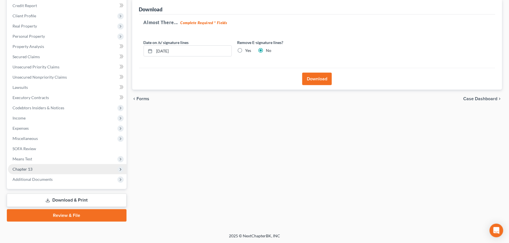
click at [27, 167] on span "Chapter 13" at bounding box center [23, 169] width 20 height 5
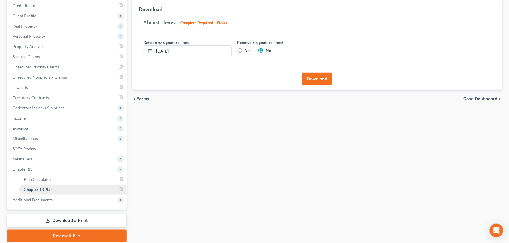
click at [48, 189] on span "Chapter 13 Plan" at bounding box center [38, 189] width 29 height 5
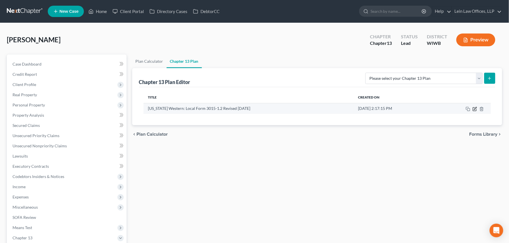
click at [476, 110] on icon "button" at bounding box center [475, 109] width 5 height 5
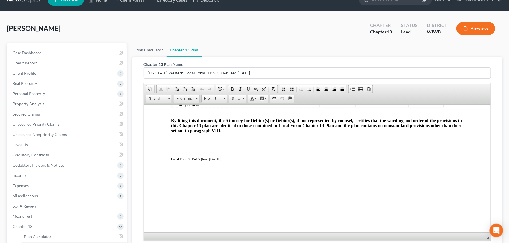
scroll to position [89, 0]
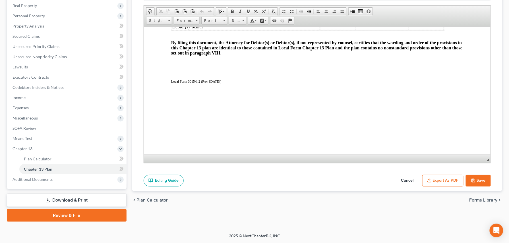
click at [442, 180] on button "Export as PDF" at bounding box center [442, 181] width 41 height 12
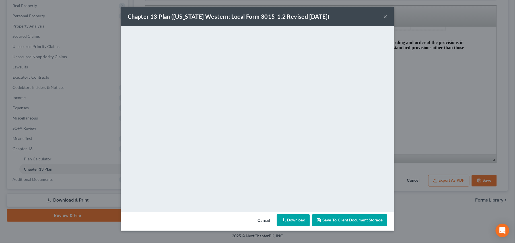
click at [294, 220] on link "Download" at bounding box center [293, 221] width 33 height 12
click at [387, 16] on button "×" at bounding box center [385, 16] width 4 height 7
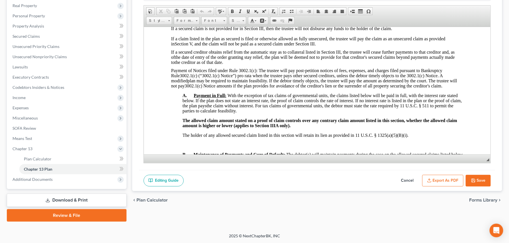
scroll to position [372, 0]
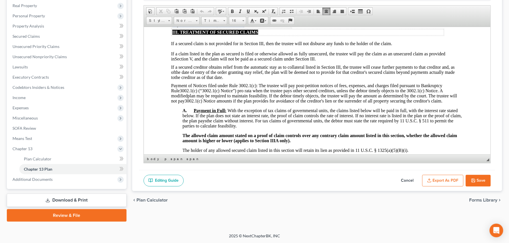
drag, startPoint x: 246, startPoint y: 53, endPoint x: 173, endPoint y: 53, distance: 72.8
click at [173, 28] on td "Payable: $95.83/month (Months 1 - 48)" at bounding box center [231, 24] width 119 height 6
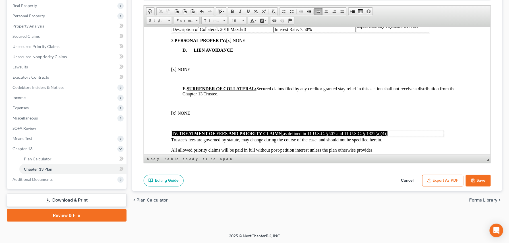
scroll to position [714, 0]
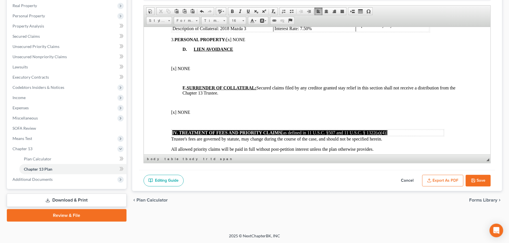
click at [185, 24] on span "VIN: _______________" at bounding box center [194, 21] width 45 height 5
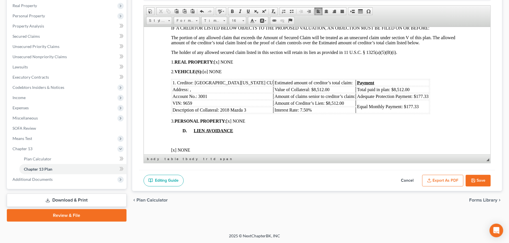
scroll to position [676, 0]
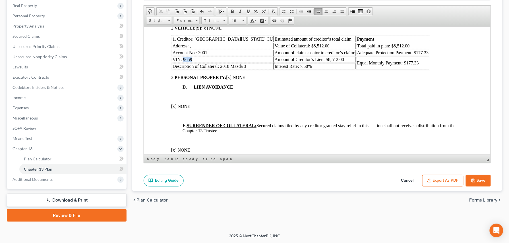
drag, startPoint x: 193, startPoint y: 111, endPoint x: 183, endPoint y: 112, distance: 9.8
click at [183, 63] on td "VIN: 9659" at bounding box center [223, 59] width 102 height 6
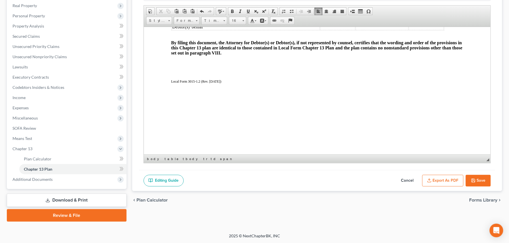
scroll to position [1320, 0]
click at [437, 182] on button "Export as PDF" at bounding box center [442, 181] width 41 height 12
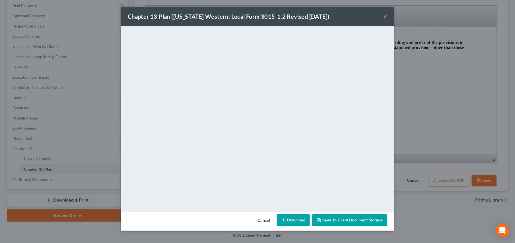
click at [297, 223] on link "Download" at bounding box center [293, 221] width 33 height 12
click at [386, 16] on button "×" at bounding box center [385, 16] width 4 height 7
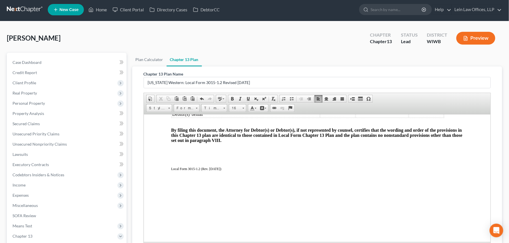
scroll to position [0, 0]
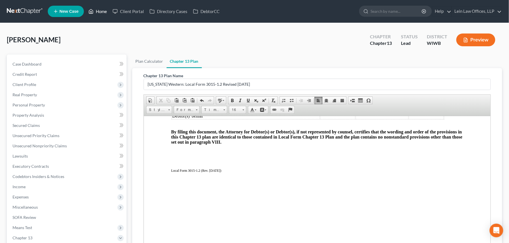
click at [101, 10] on link "Home" at bounding box center [98, 11] width 24 height 10
